Goal: Information Seeking & Learning: Check status

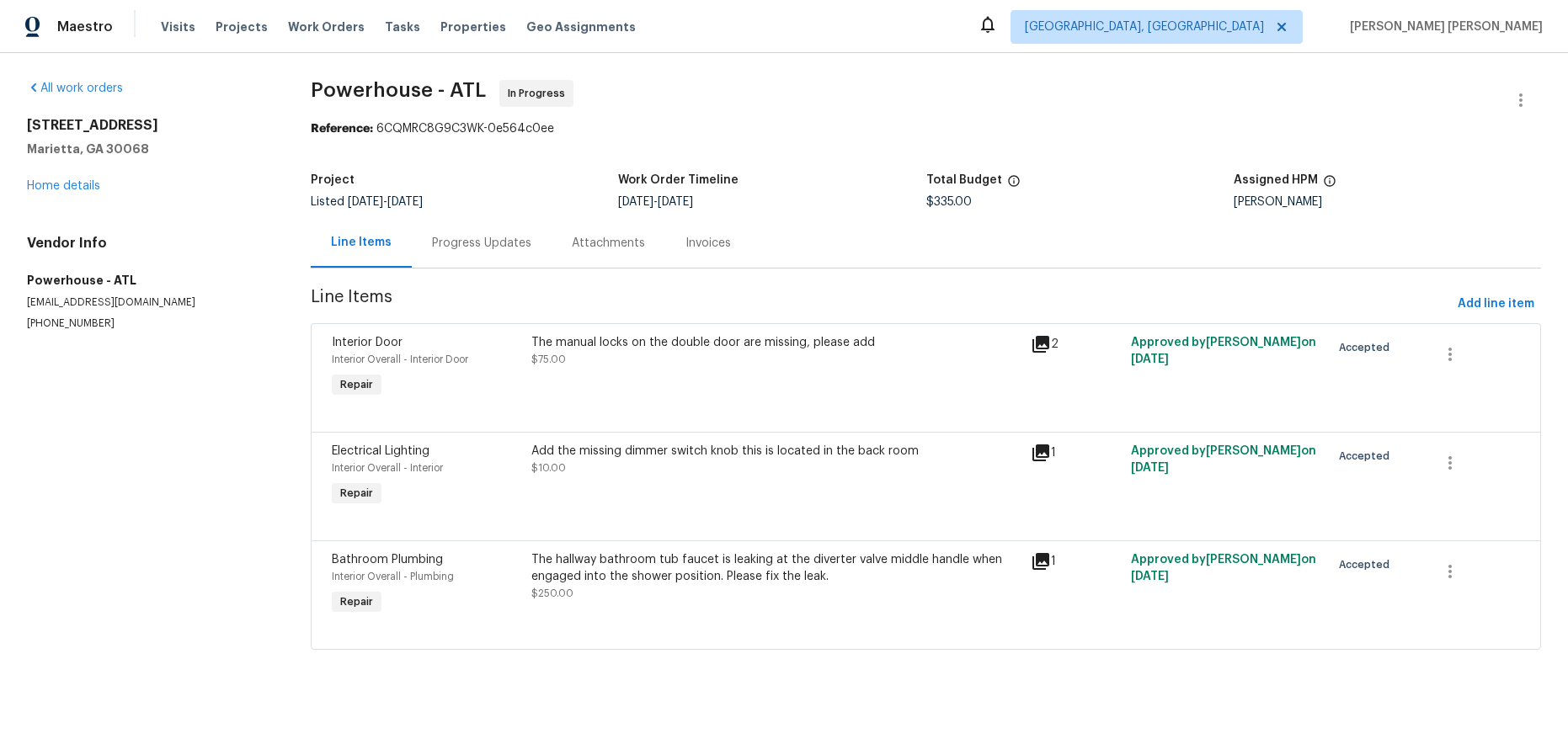
click at [464, 250] on div "Progress Updates" at bounding box center [482, 244] width 99 height 17
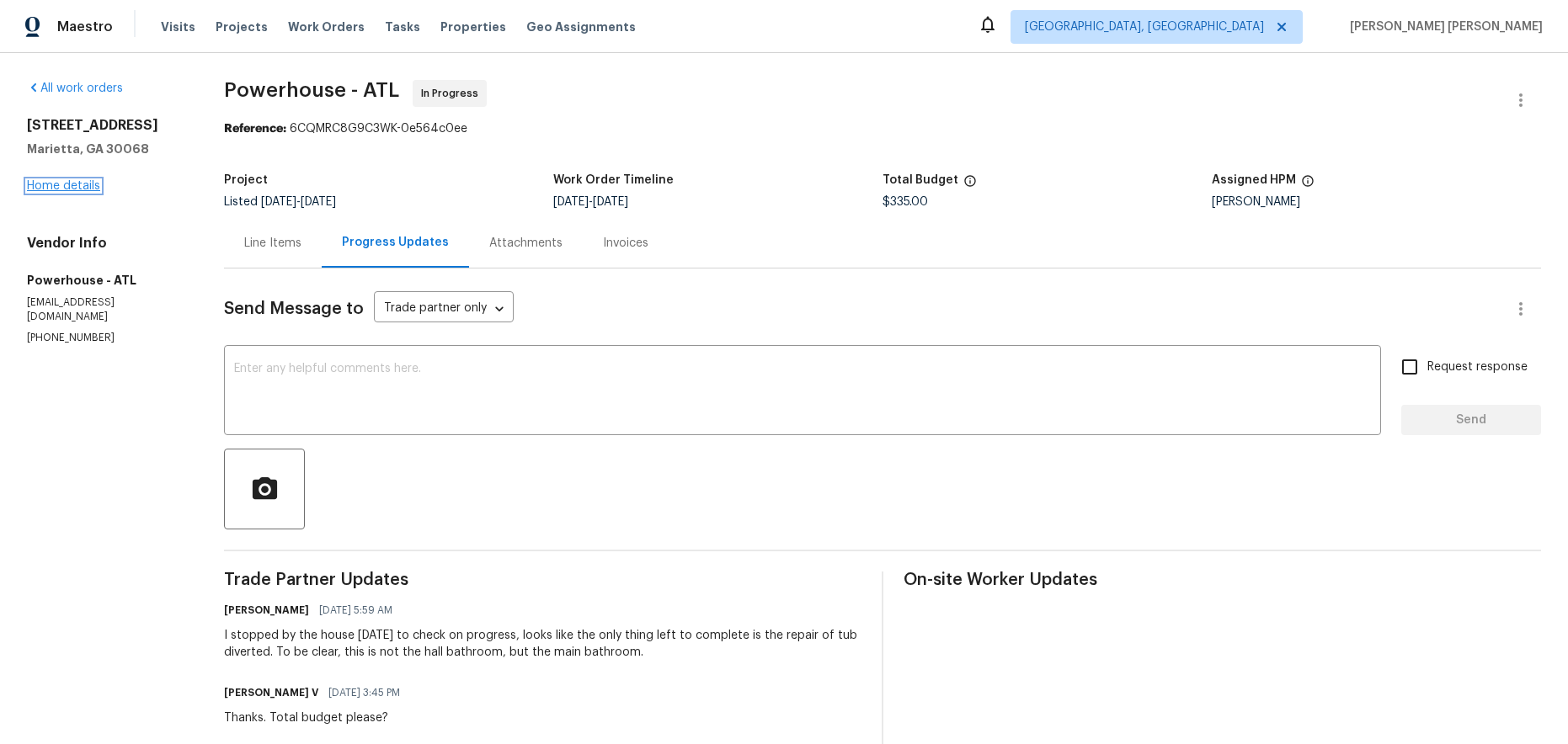
click at [76, 184] on link "Home details" at bounding box center [64, 186] width 73 height 12
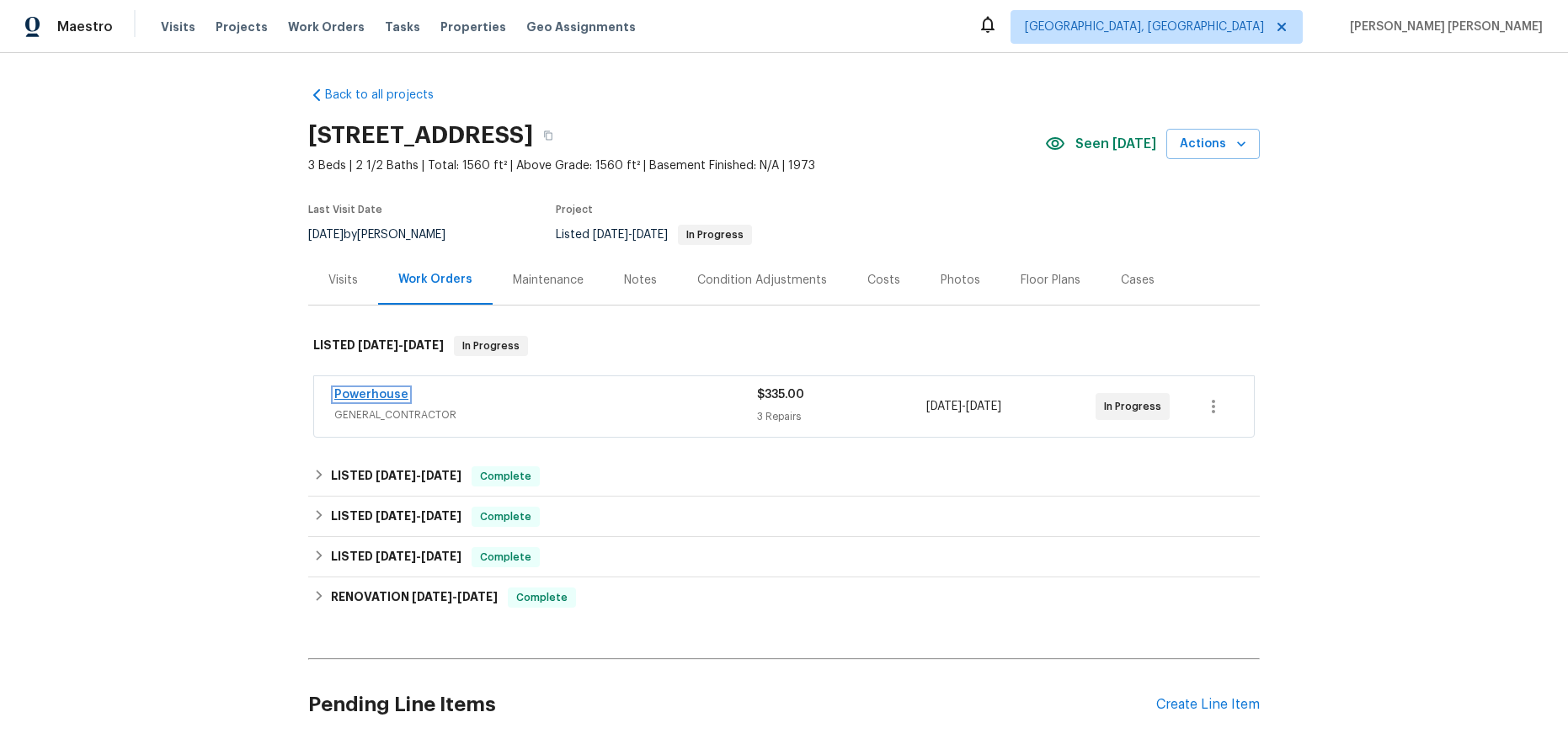
click at [387, 395] on link "Powerhouse" at bounding box center [371, 395] width 74 height 12
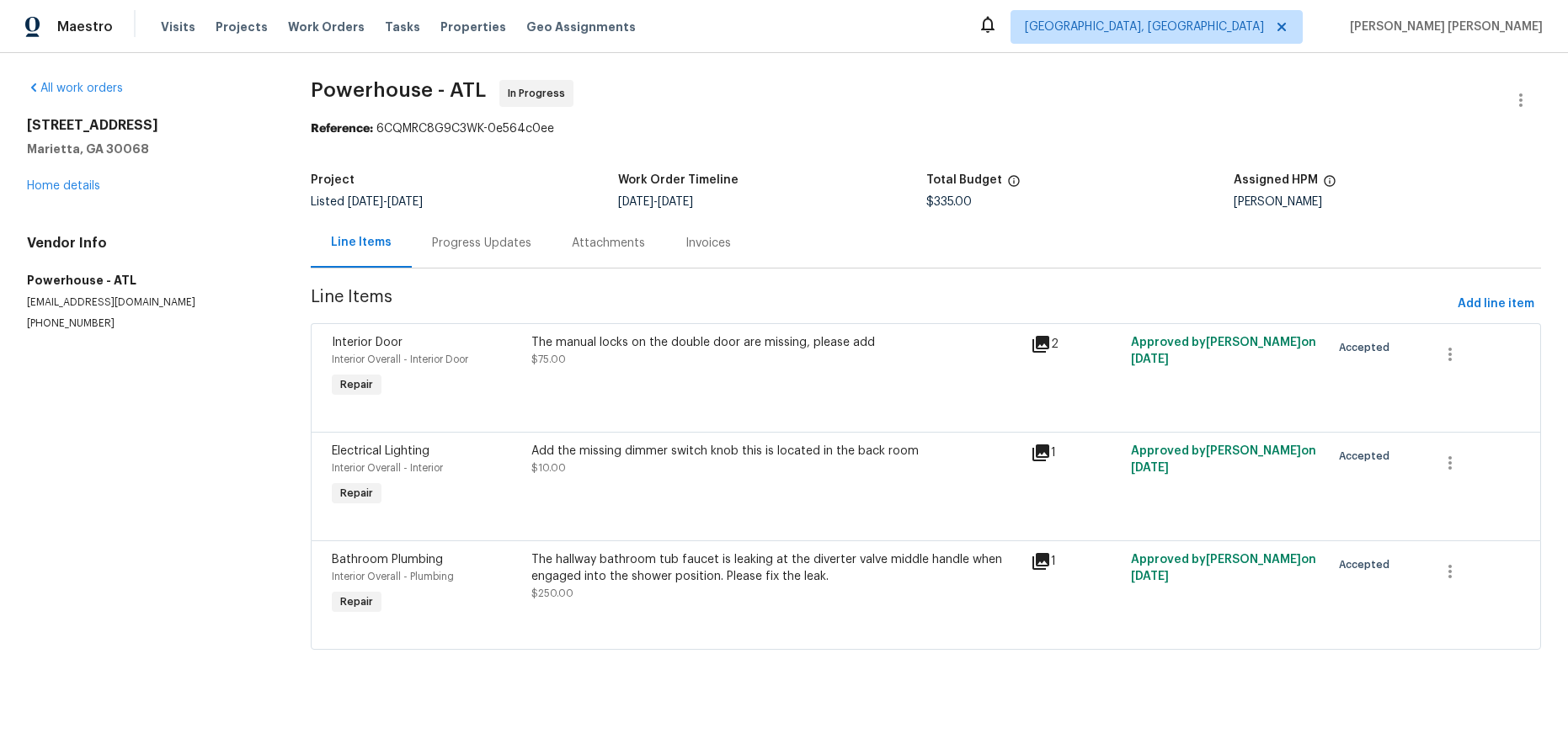
click at [467, 246] on div "Progress Updates" at bounding box center [482, 244] width 99 height 17
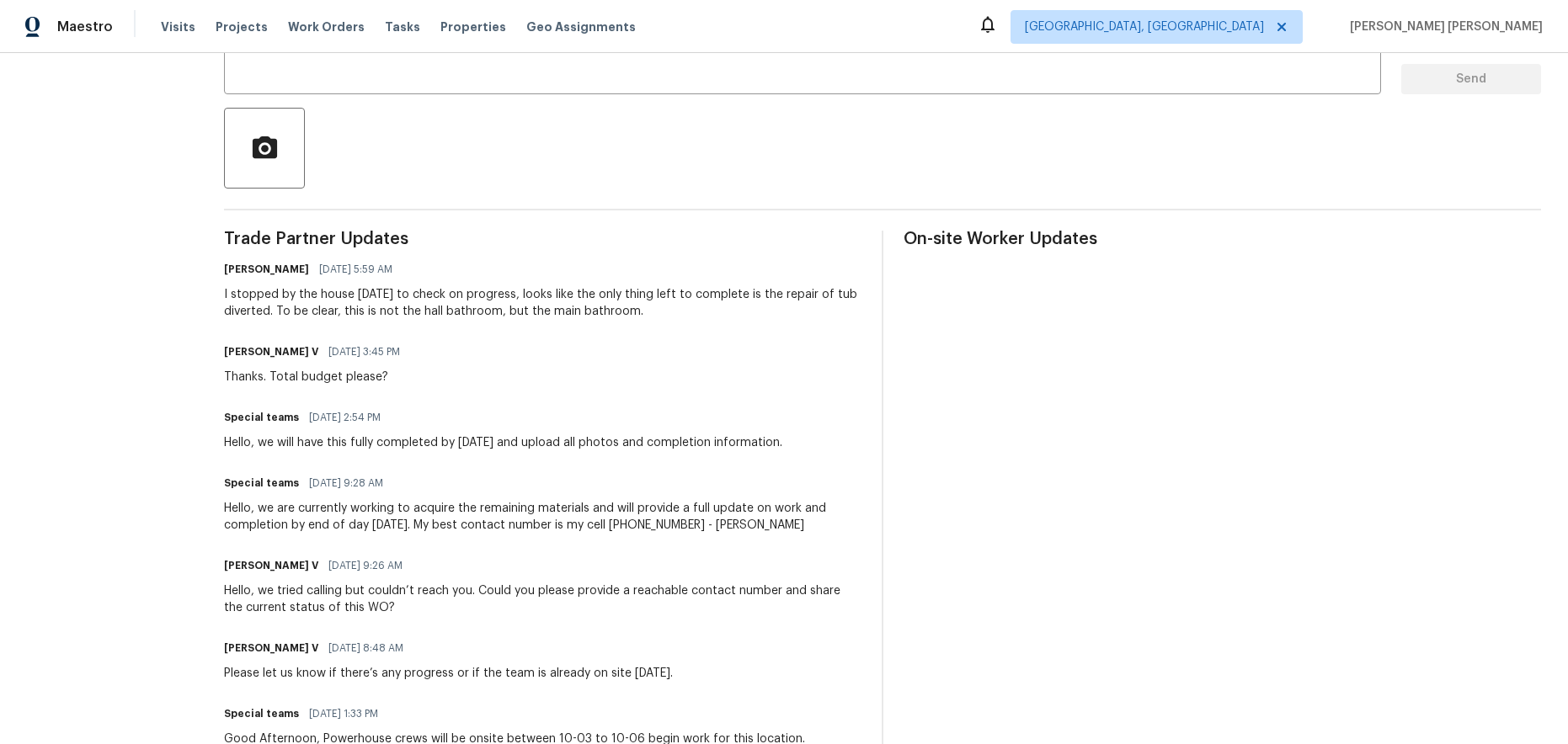
scroll to position [414, 0]
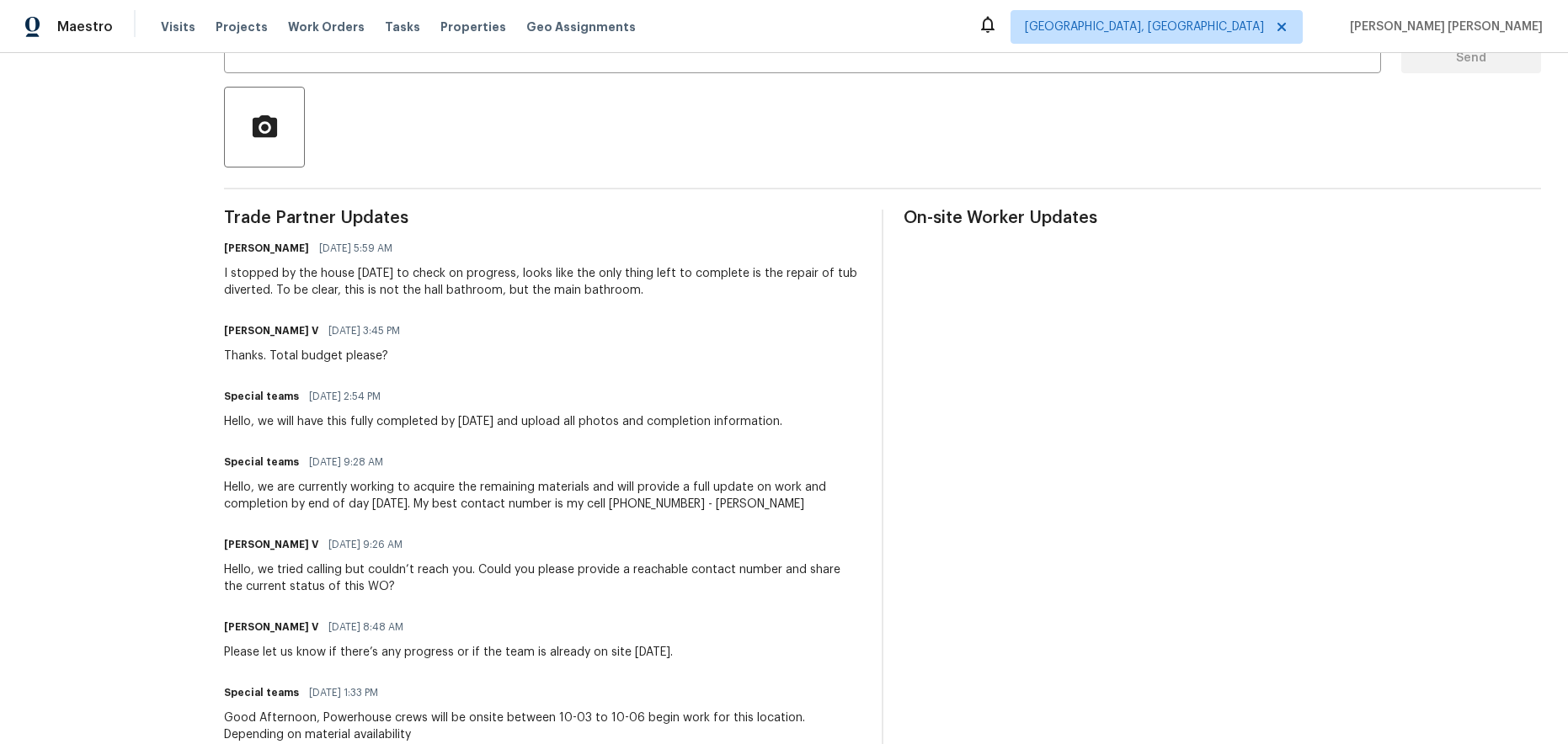
click at [410, 361] on div "[PERSON_NAME] V [DATE] 3:45 PM Thanks. Total budget please?" at bounding box center [317, 342] width 186 height 46
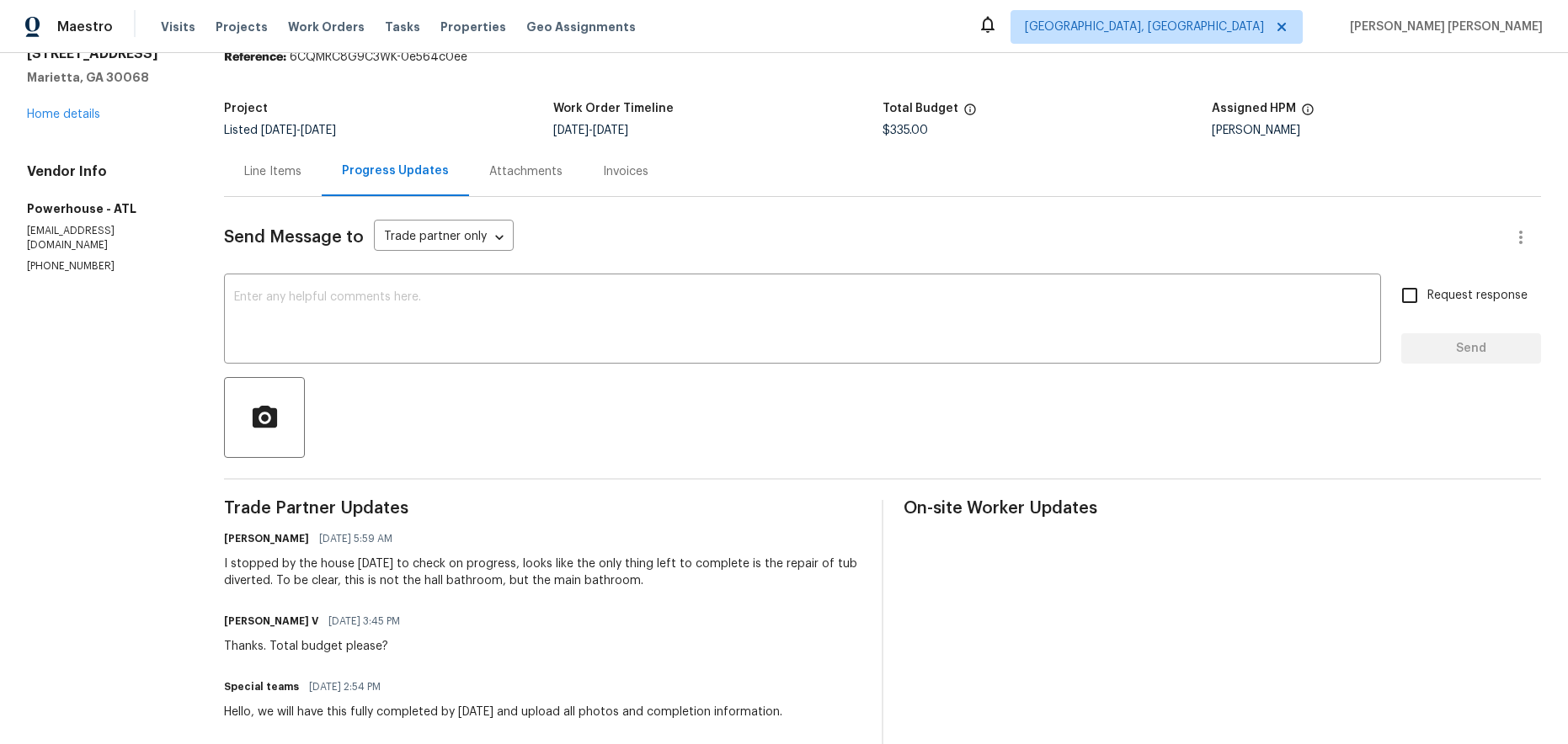
scroll to position [0, 0]
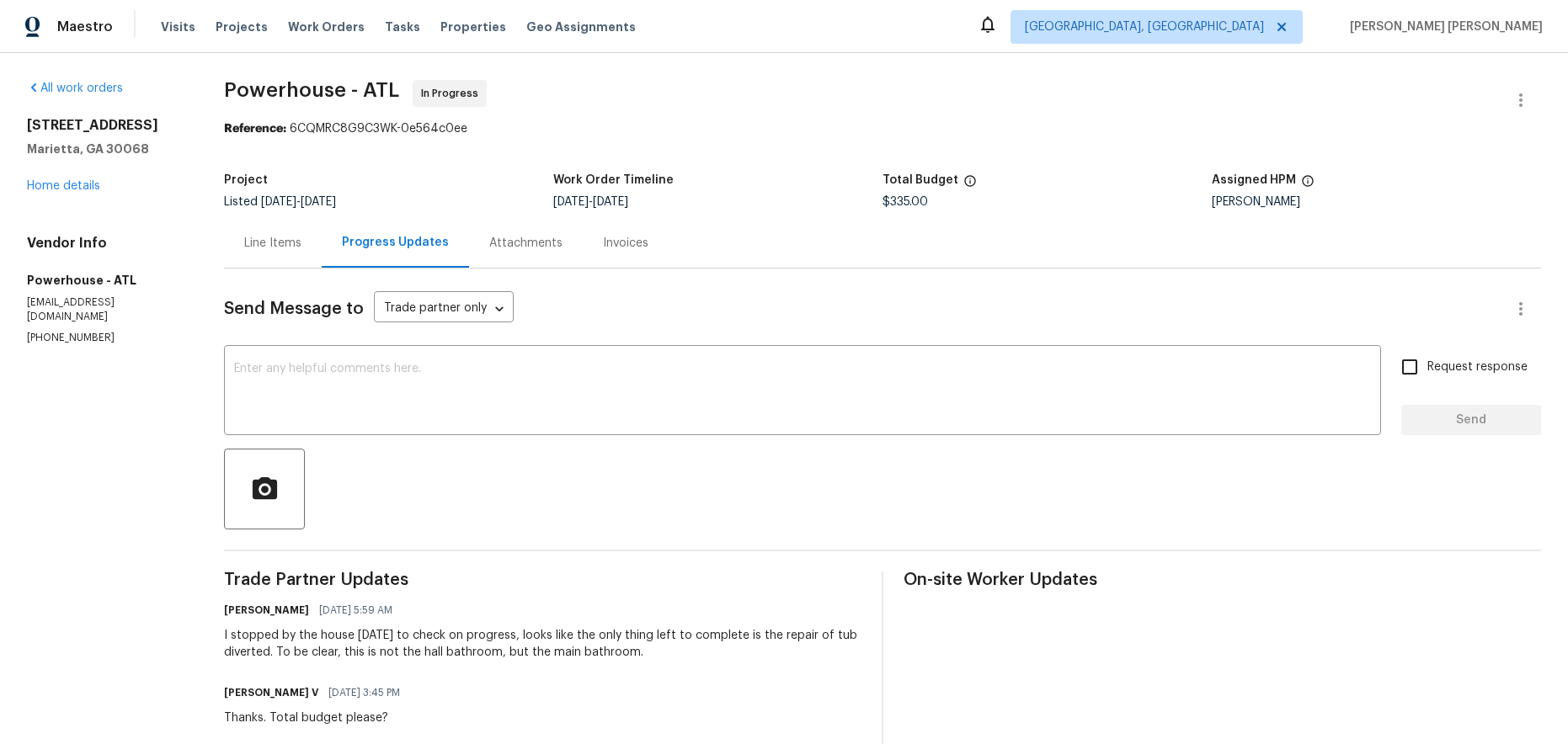
click at [321, 243] on div "Line Items" at bounding box center [273, 243] width 98 height 49
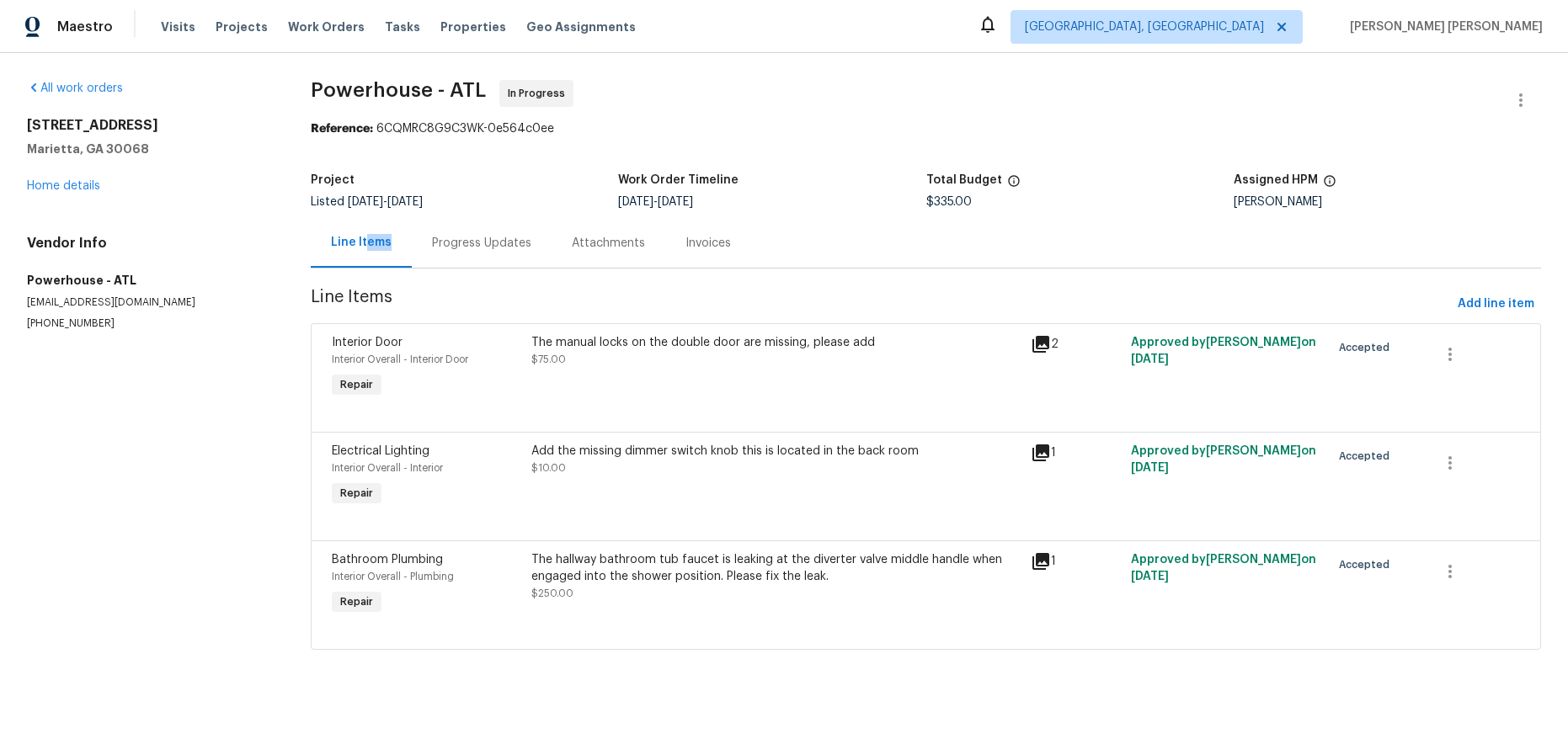
click at [1038, 343] on icon at bounding box center [1040, 344] width 17 height 17
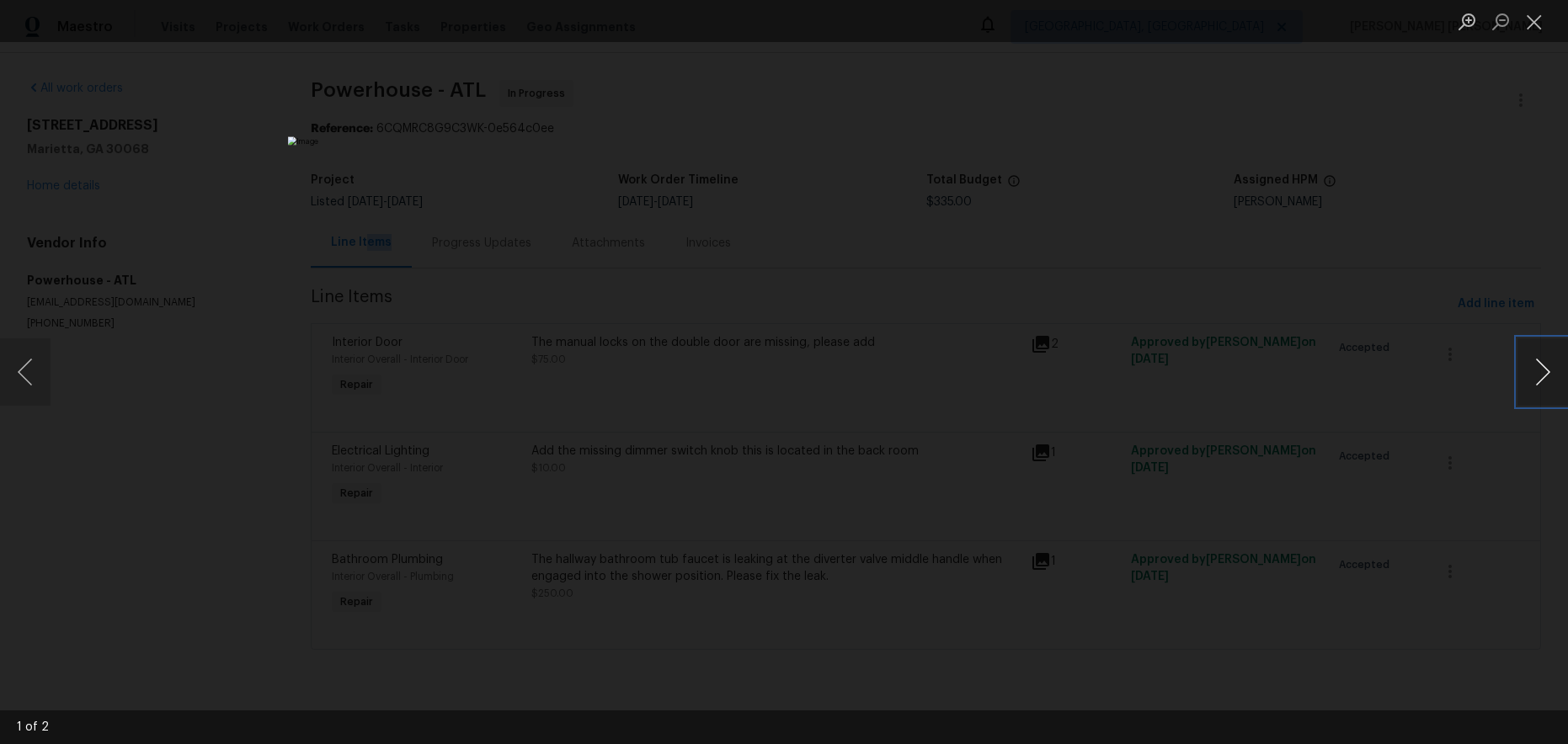
click at [1536, 375] on button "Next image" at bounding box center [1543, 372] width 50 height 67
click at [1407, 466] on div "Lightbox" at bounding box center [784, 372] width 1568 height 744
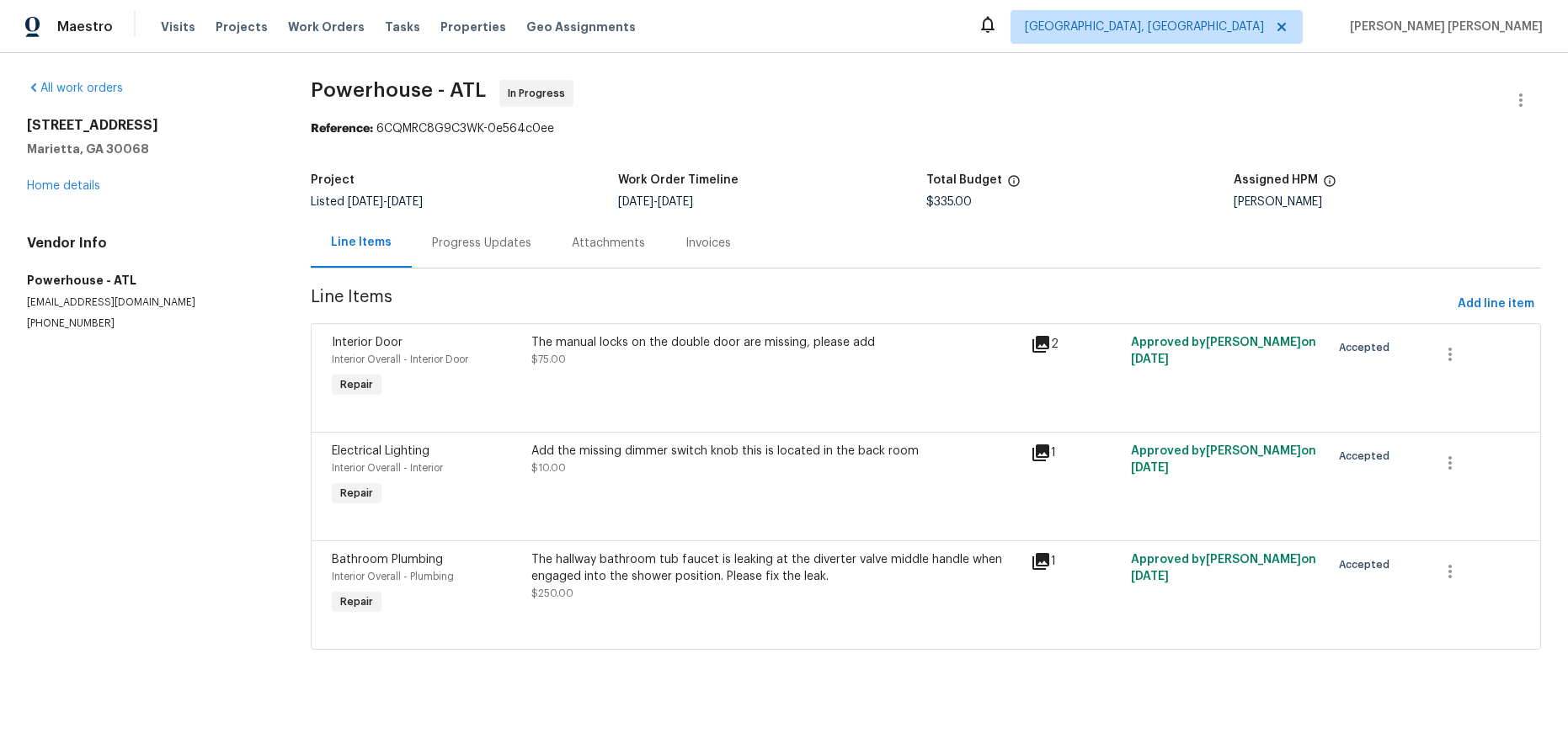
click at [971, 372] on div "The manual locks on the double door are missing, please add $75.00" at bounding box center [775, 368] width 500 height 77
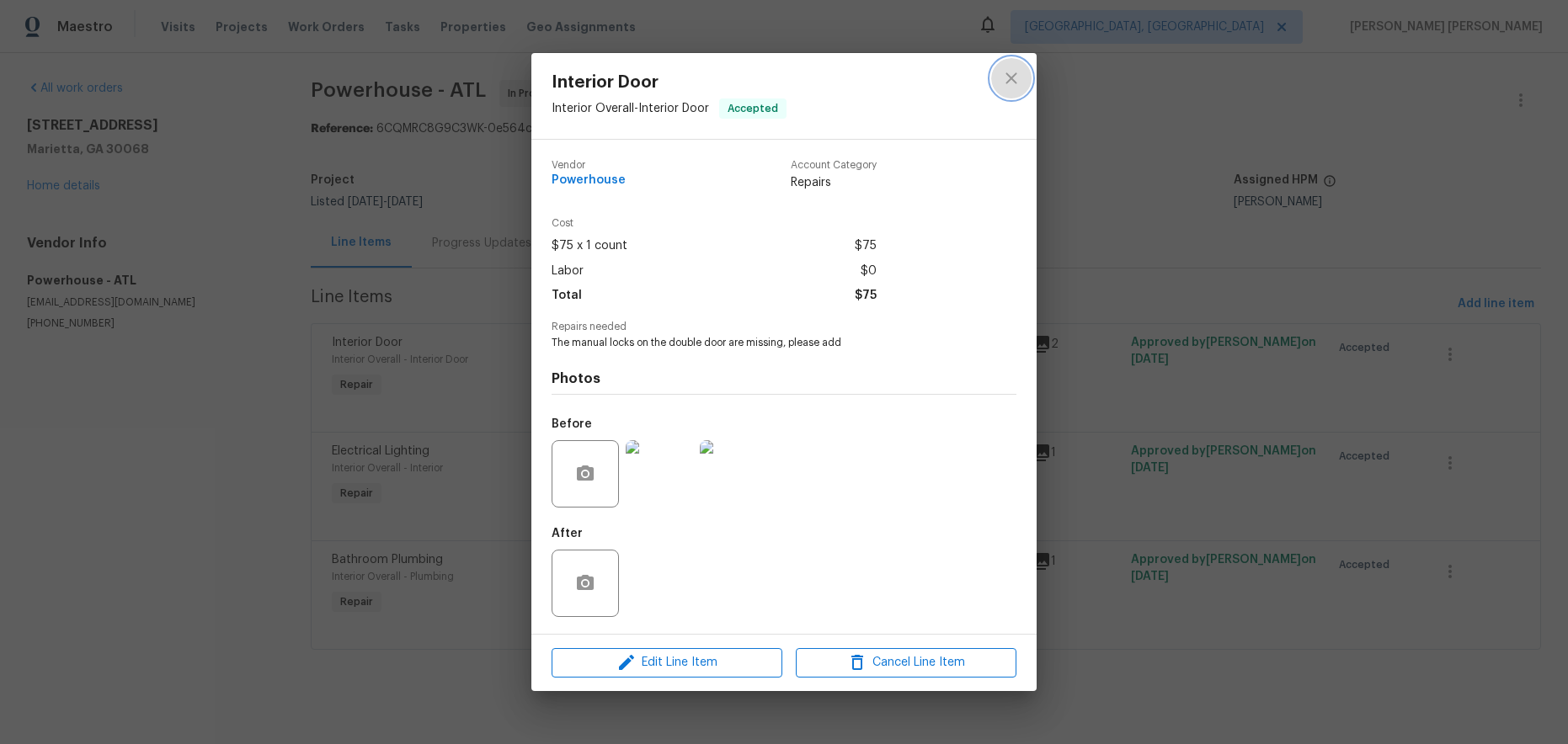
click at [1011, 80] on icon "close" at bounding box center [1010, 78] width 11 height 11
